Goal: Transaction & Acquisition: Purchase product/service

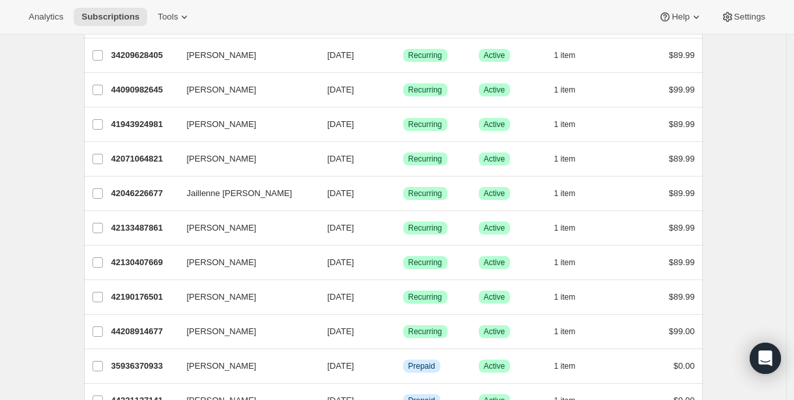
scroll to position [1551, 0]
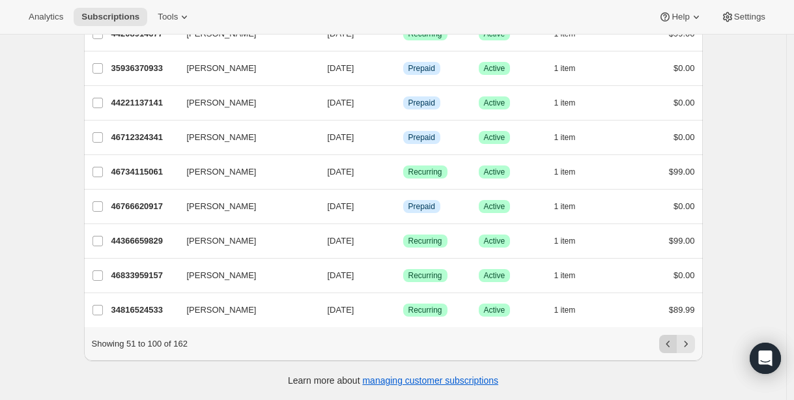
click at [670, 349] on icon "Previous" at bounding box center [668, 343] width 13 height 13
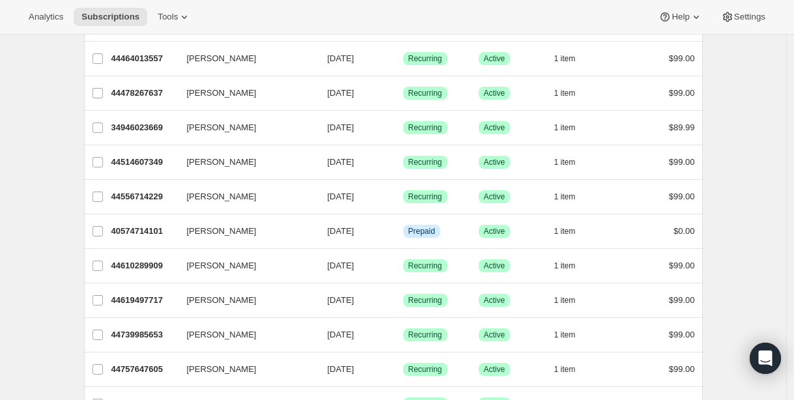
scroll to position [0, 0]
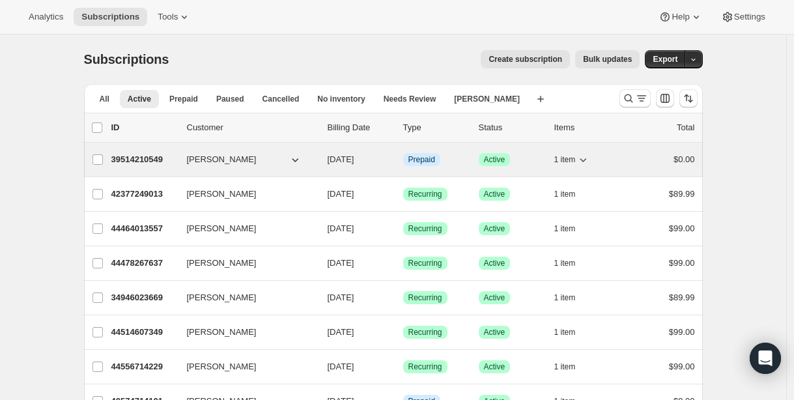
click at [152, 158] on p "39514210549" at bounding box center [143, 159] width 65 height 13
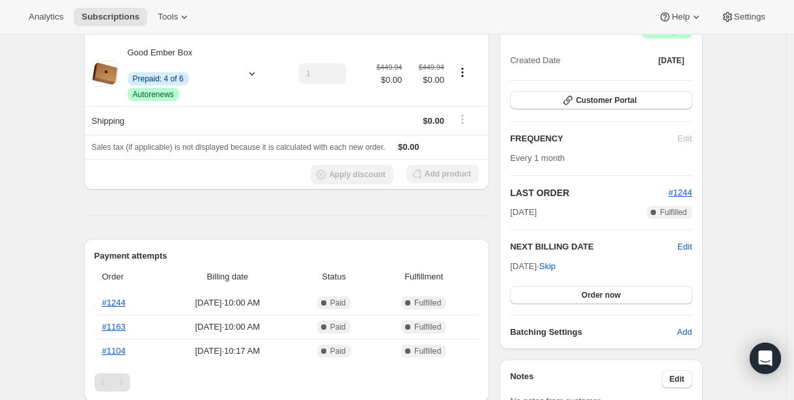
scroll to position [166, 0]
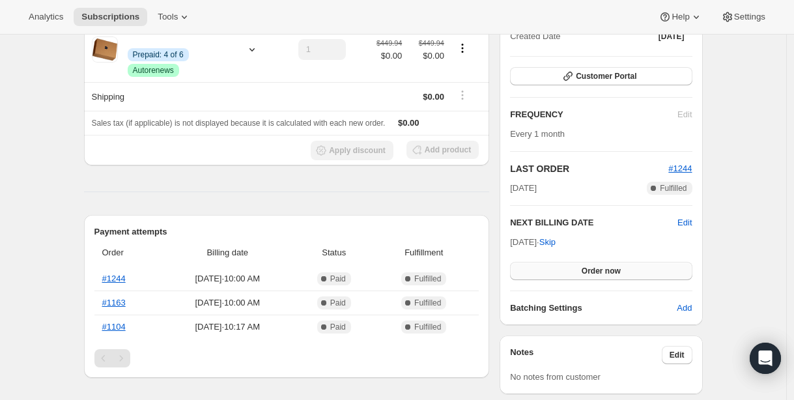
click at [581, 272] on button "Order now" at bounding box center [601, 271] width 182 height 18
click at [581, 272] on span "Click to confirm" at bounding box center [600, 271] width 59 height 10
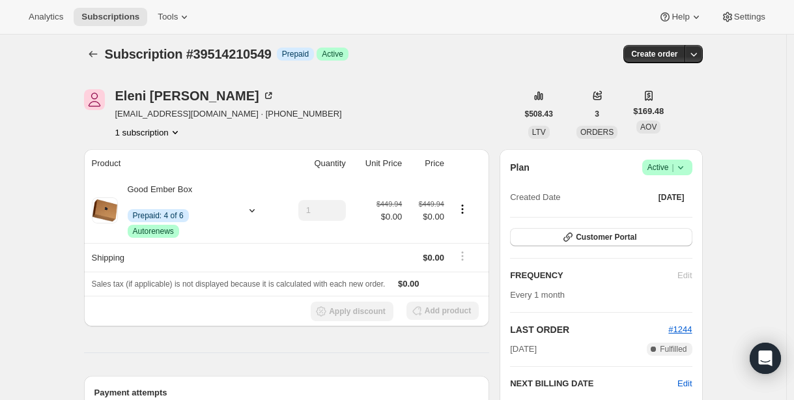
scroll to position [0, 0]
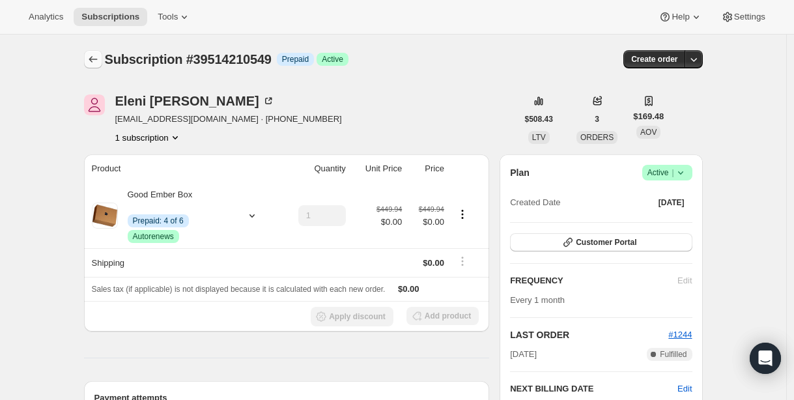
click at [99, 63] on icon "Subscriptions" at bounding box center [93, 59] width 13 height 13
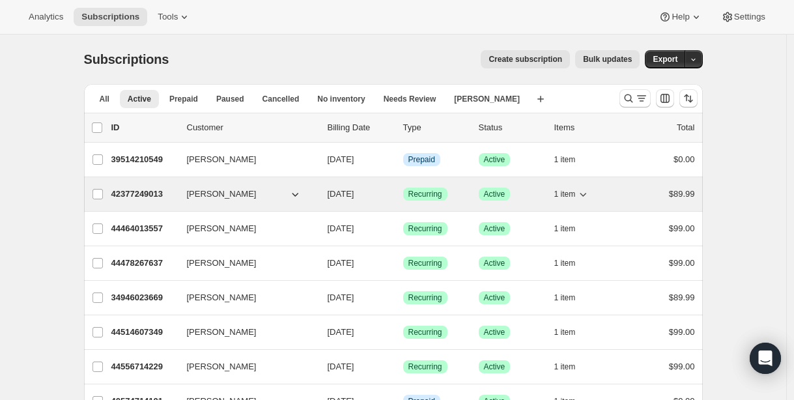
click at [143, 194] on p "42377249013" at bounding box center [143, 194] width 65 height 13
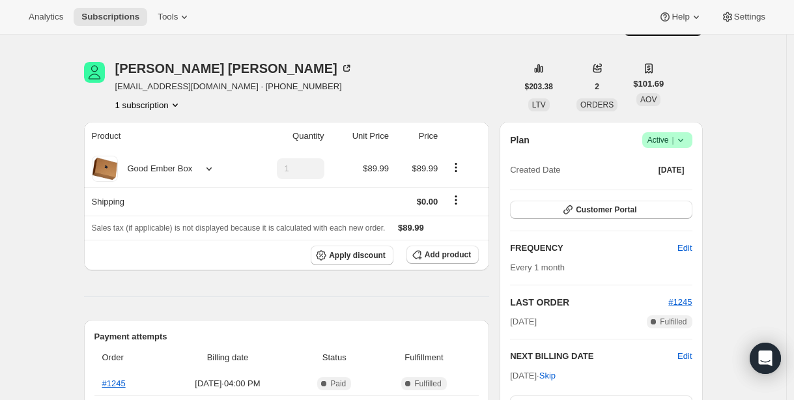
scroll to position [104, 0]
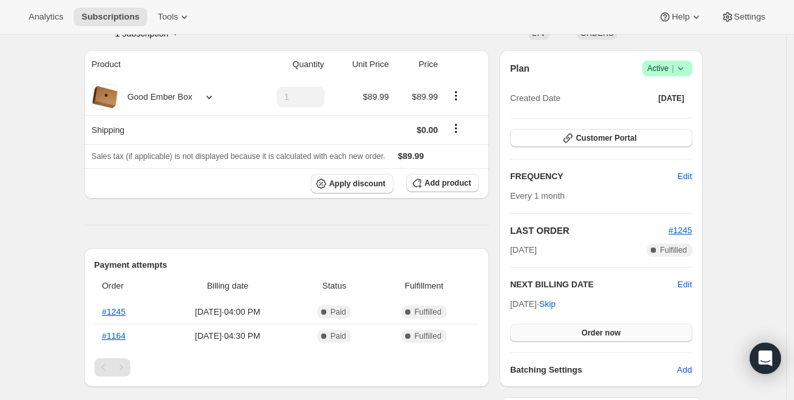
click at [595, 328] on span "Order now" at bounding box center [601, 333] width 39 height 10
click at [595, 328] on span "Click to confirm" at bounding box center [600, 333] width 59 height 10
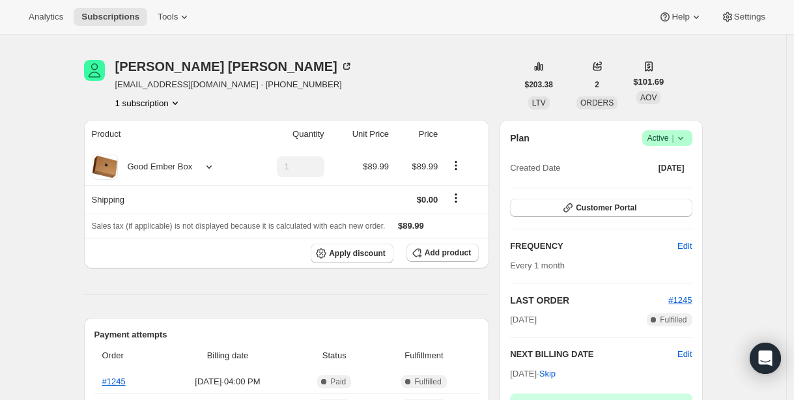
scroll to position [0, 0]
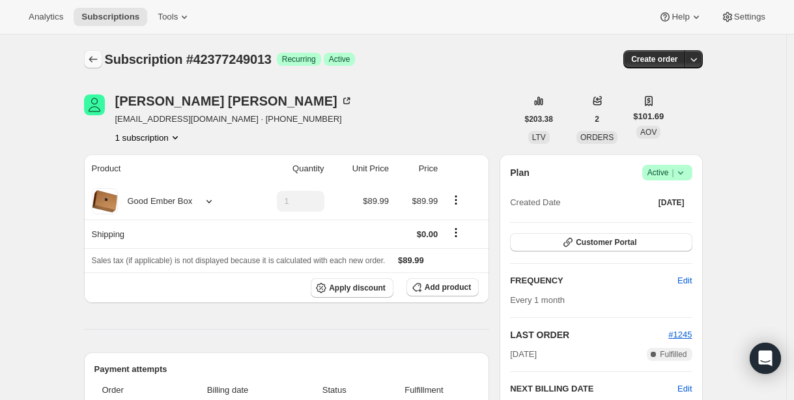
click at [96, 59] on icon "Subscriptions" at bounding box center [93, 59] width 13 height 13
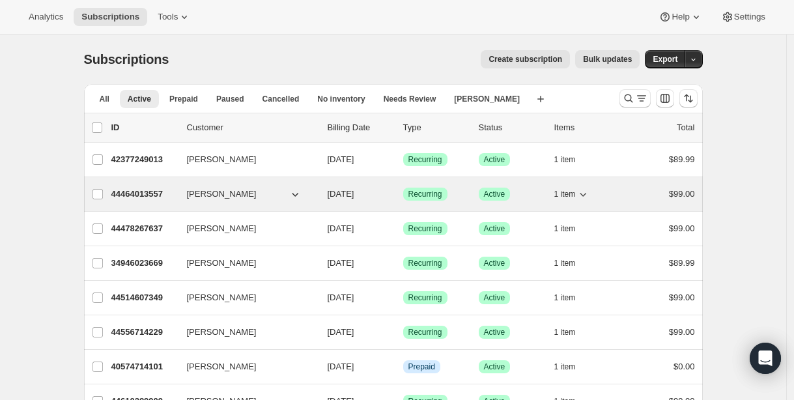
click at [138, 195] on p "44464013557" at bounding box center [143, 194] width 65 height 13
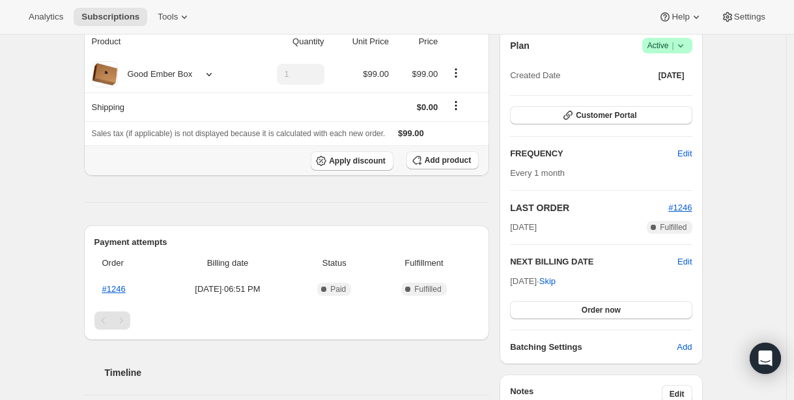
scroll to position [236, 0]
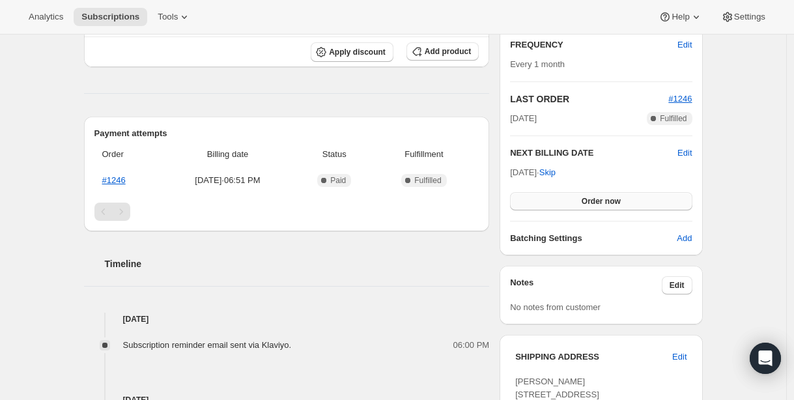
click at [573, 205] on button "Order now" at bounding box center [601, 201] width 182 height 18
click at [573, 205] on button "Click to confirm" at bounding box center [601, 201] width 182 height 18
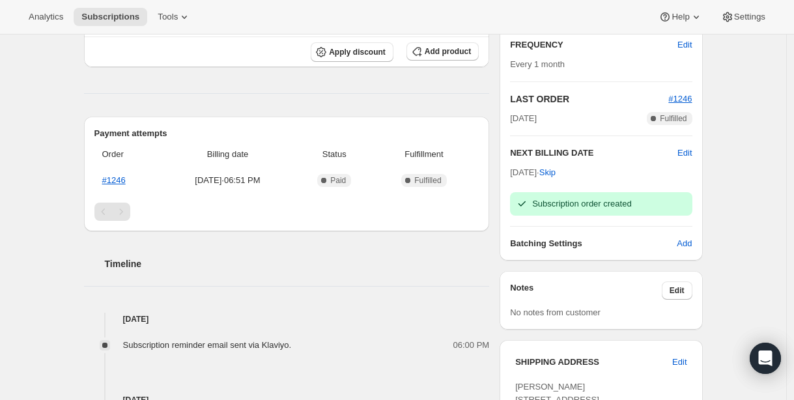
scroll to position [0, 0]
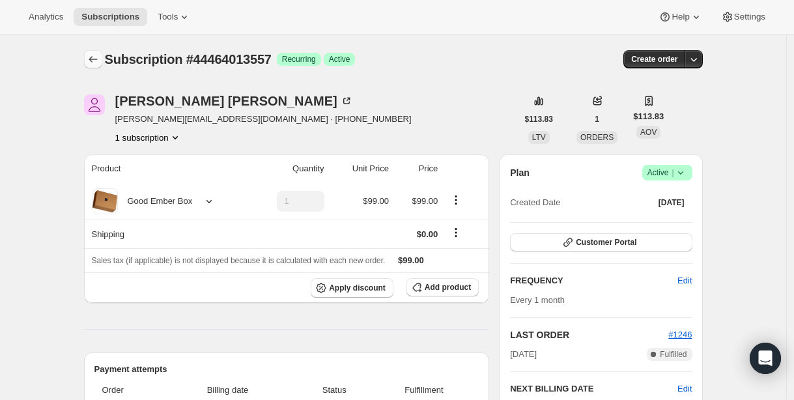
click at [98, 64] on icon "Subscriptions" at bounding box center [93, 59] width 13 height 13
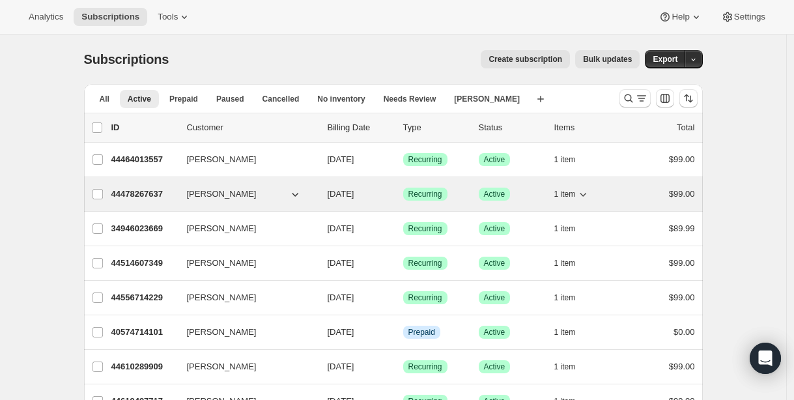
click at [126, 193] on p "44478267637" at bounding box center [143, 194] width 65 height 13
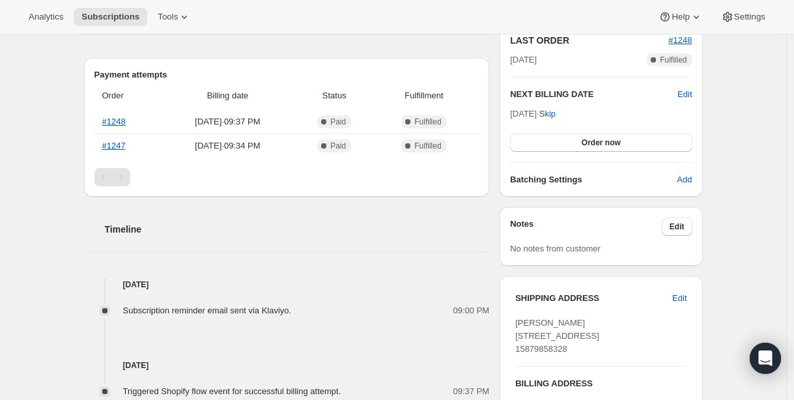
scroll to position [204, 0]
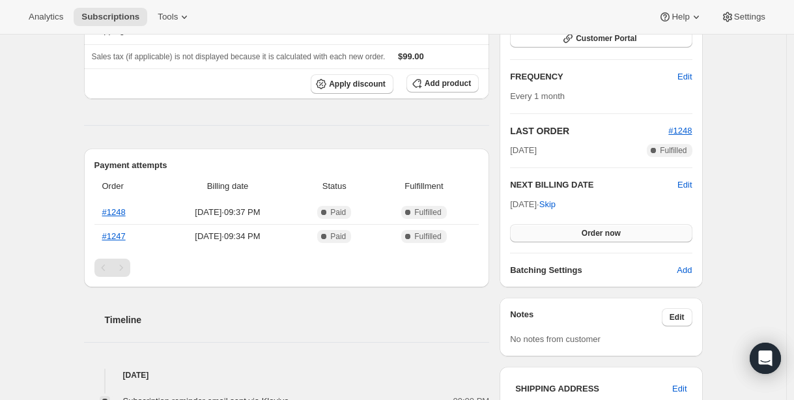
click at [580, 231] on button "Order now" at bounding box center [601, 233] width 182 height 18
click at [580, 231] on span "Click to confirm" at bounding box center [600, 233] width 59 height 10
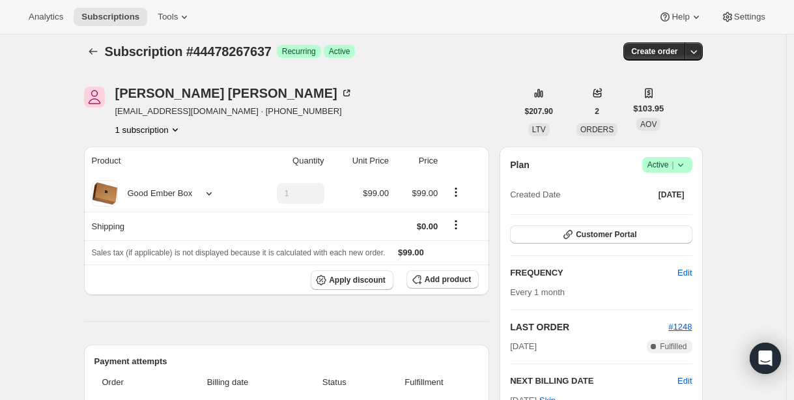
scroll to position [0, 0]
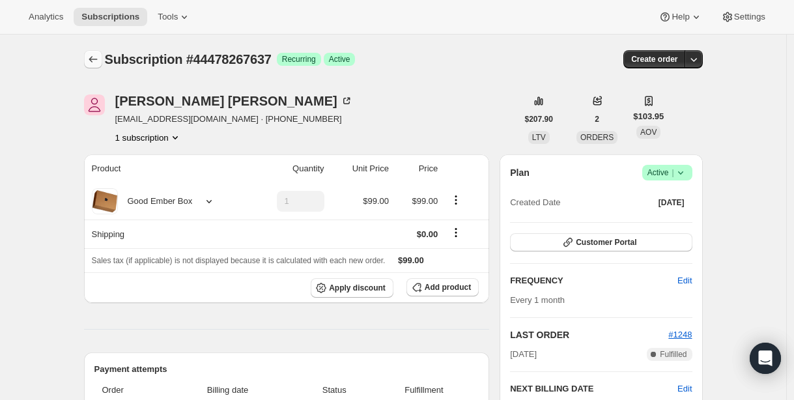
click at [96, 64] on icon "Subscriptions" at bounding box center [93, 59] width 13 height 13
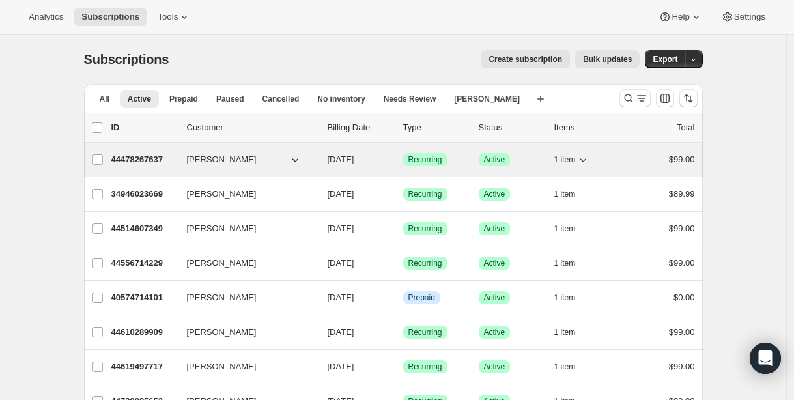
click at [152, 159] on p "44478267637" at bounding box center [143, 159] width 65 height 13
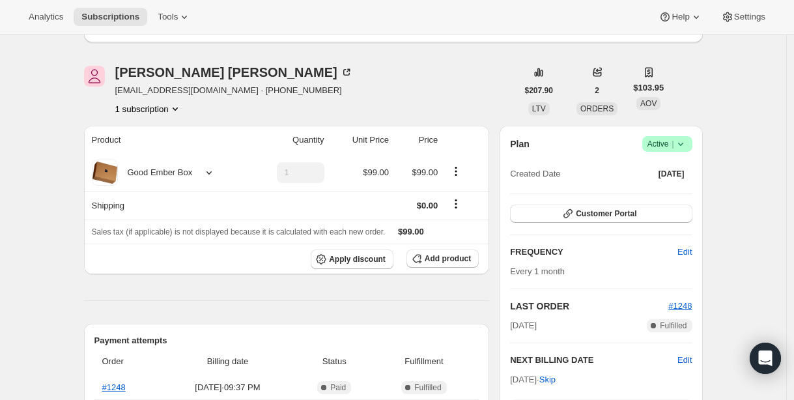
scroll to position [240, 0]
